Goal: Check status

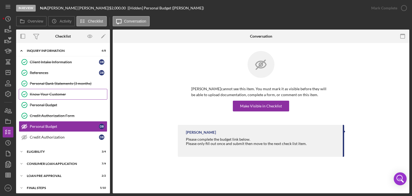
scroll to position [14, 0]
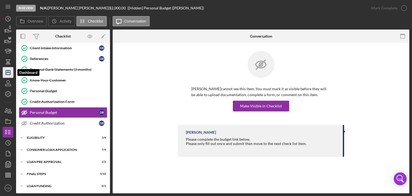
click at [10, 74] on polygon "button" at bounding box center [8, 72] width 4 height 4
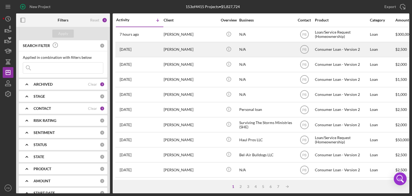
click at [176, 51] on div "[PERSON_NAME]" at bounding box center [191, 49] width 54 height 14
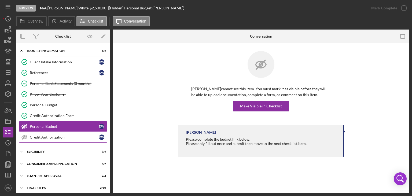
scroll to position [14, 0]
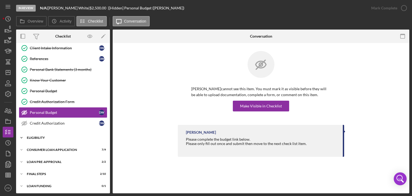
click at [37, 136] on div "Eligibility" at bounding box center [65, 137] width 77 height 3
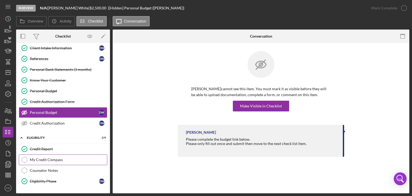
scroll to position [59, 0]
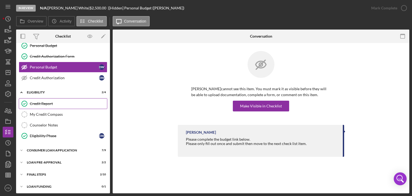
click at [45, 104] on div "Credit Report" at bounding box center [68, 103] width 77 height 4
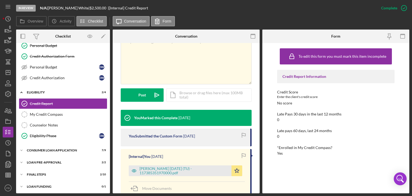
scroll to position [180, 0]
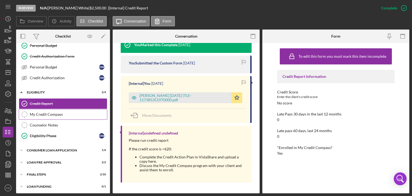
click at [39, 113] on div "My Credit Compass" at bounding box center [68, 114] width 77 height 4
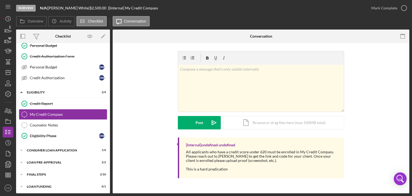
scroll to position [59, 0]
click at [52, 146] on div "Icon/Expander Consumer Loan Application 7 / 9" at bounding box center [63, 150] width 94 height 11
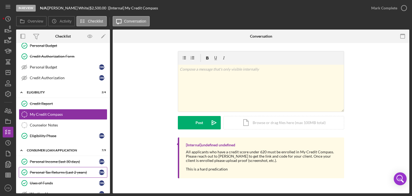
scroll to position [158, 0]
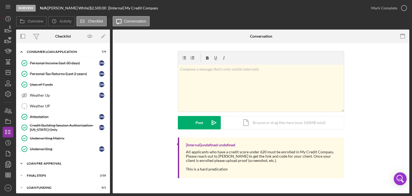
drag, startPoint x: 46, startPoint y: 161, endPoint x: 45, endPoint y: 158, distance: 2.8
click at [46, 162] on div "Loan Pre-Approval" at bounding box center [65, 163] width 77 height 3
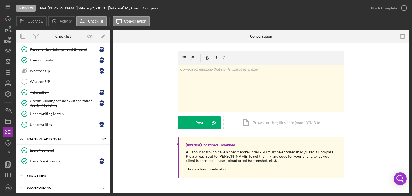
click at [36, 174] on div "Icon/Expander FINAL STEPS 2 / 10" at bounding box center [63, 175] width 94 height 11
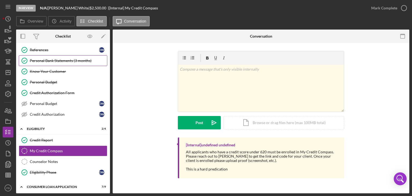
scroll to position [0, 0]
